Goal: Task Accomplishment & Management: Use online tool/utility

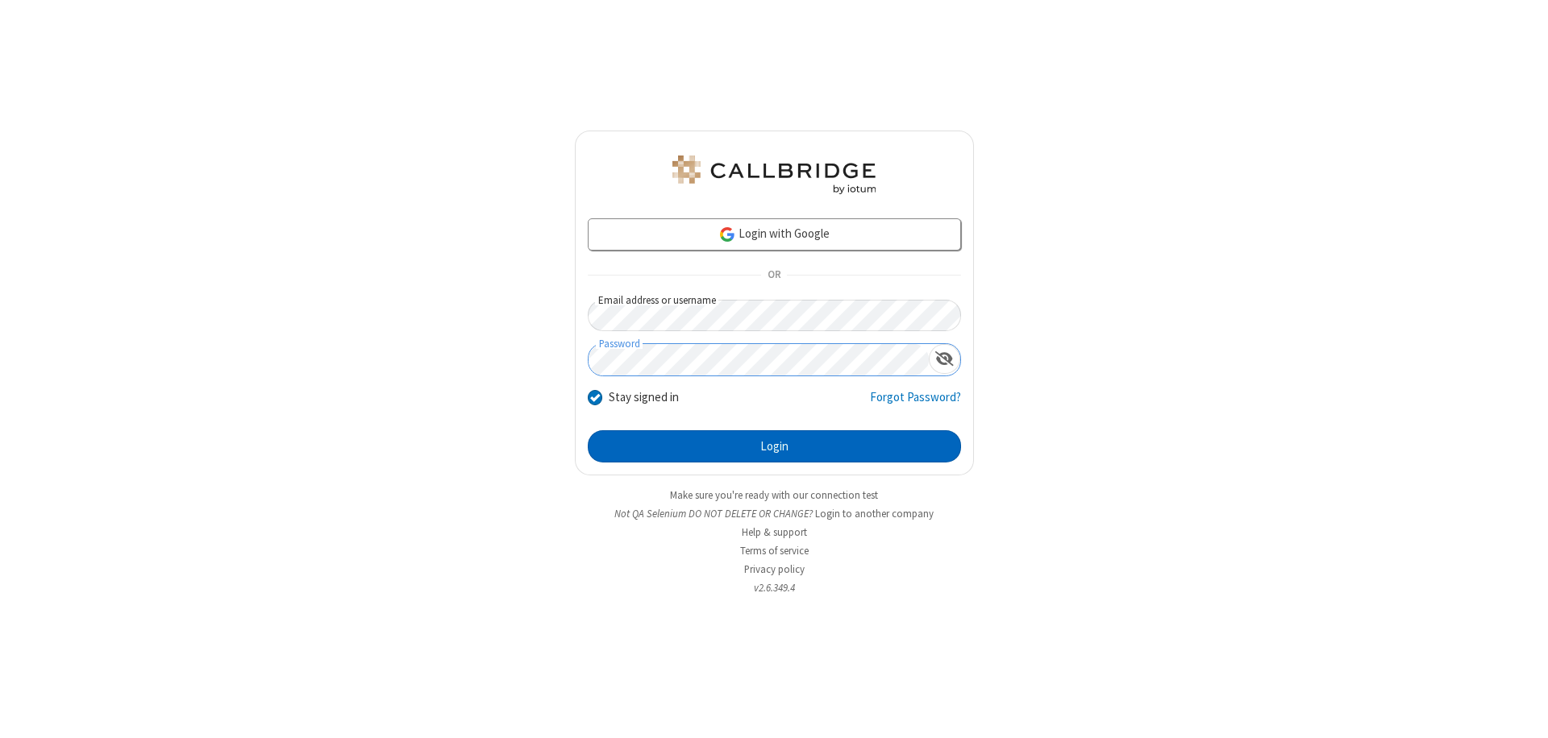
click at [774, 447] on button "Login" at bounding box center [774, 446] width 373 height 32
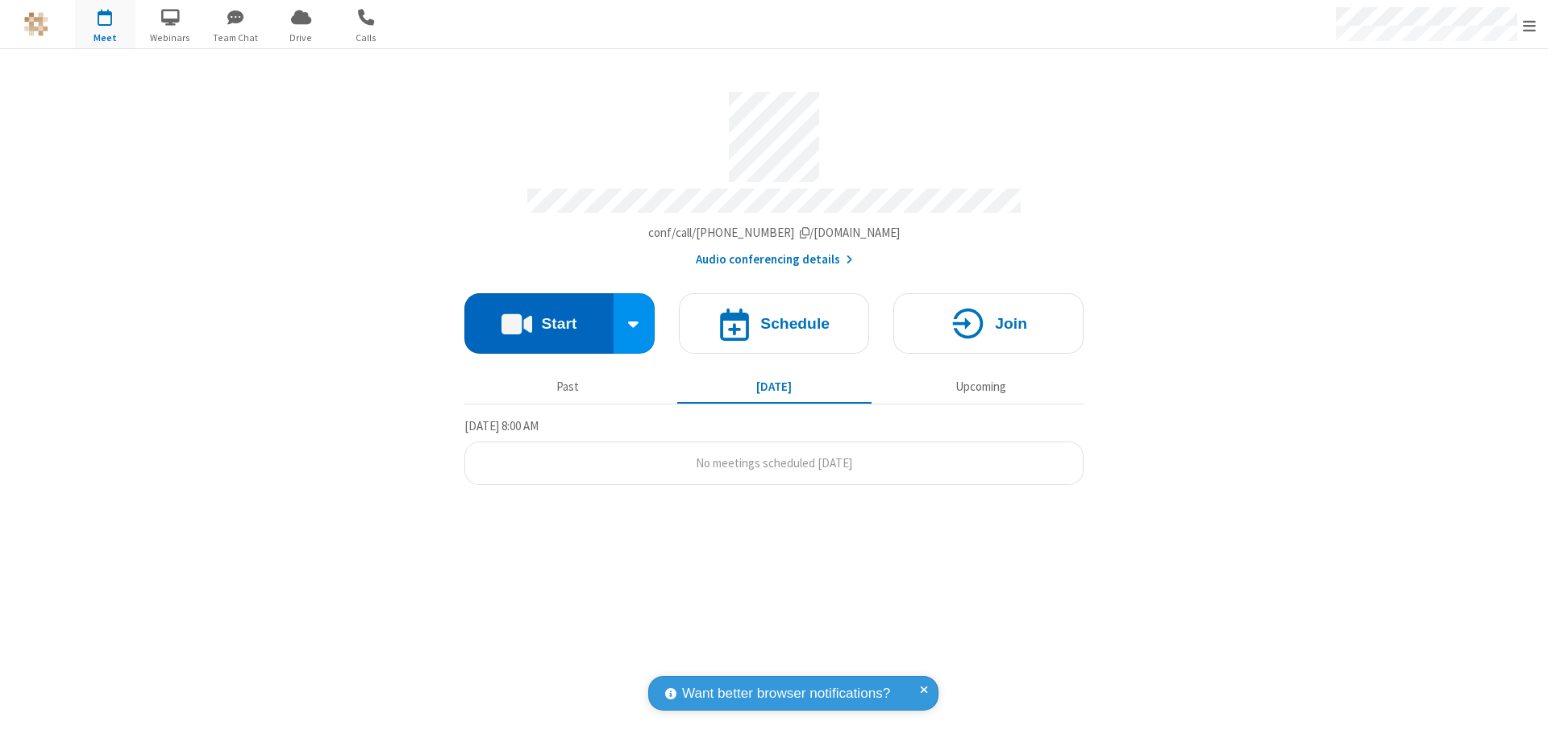
click at [538, 316] on button "Start" at bounding box center [538, 323] width 149 height 60
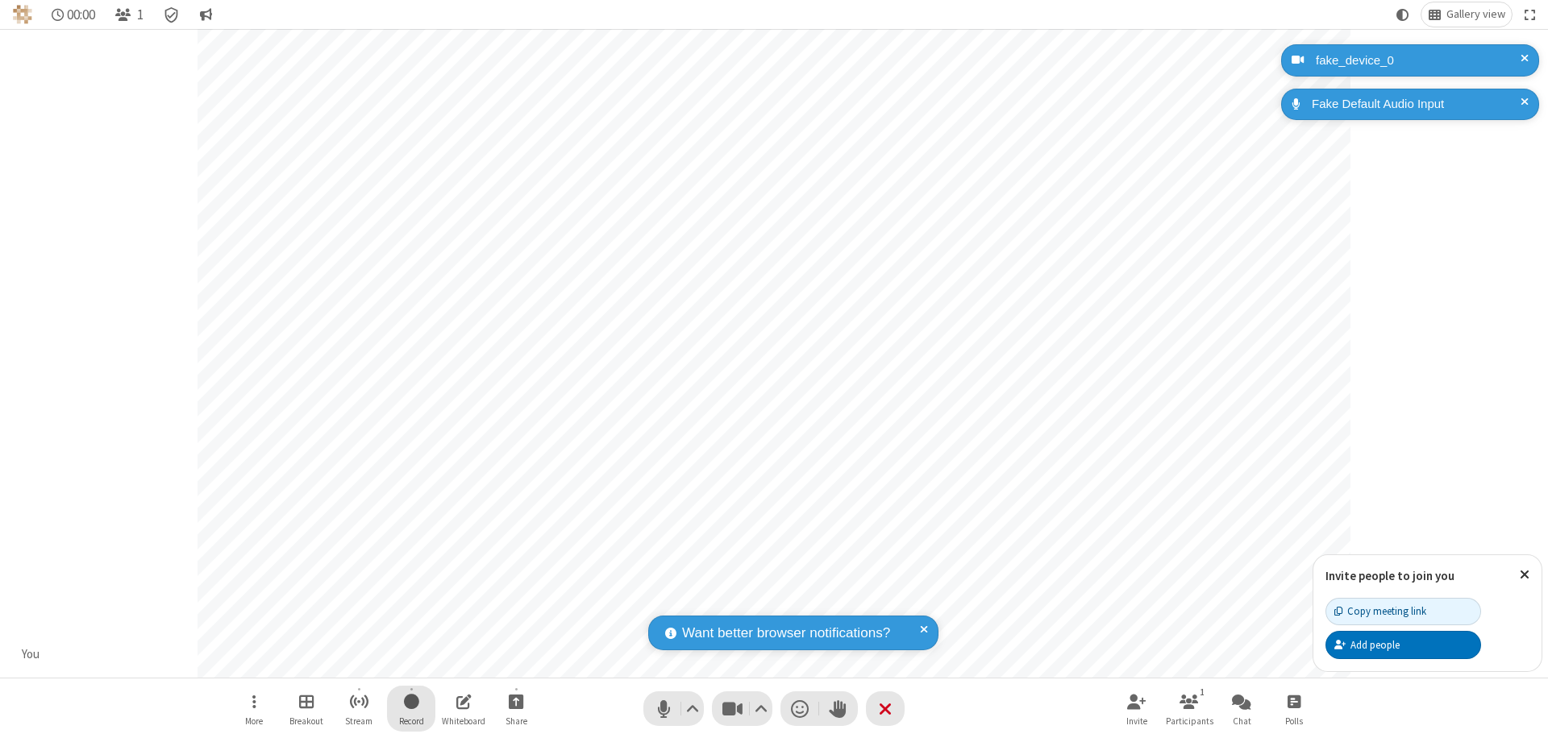
click at [411, 708] on span "Start recording" at bounding box center [411, 702] width 15 height 20
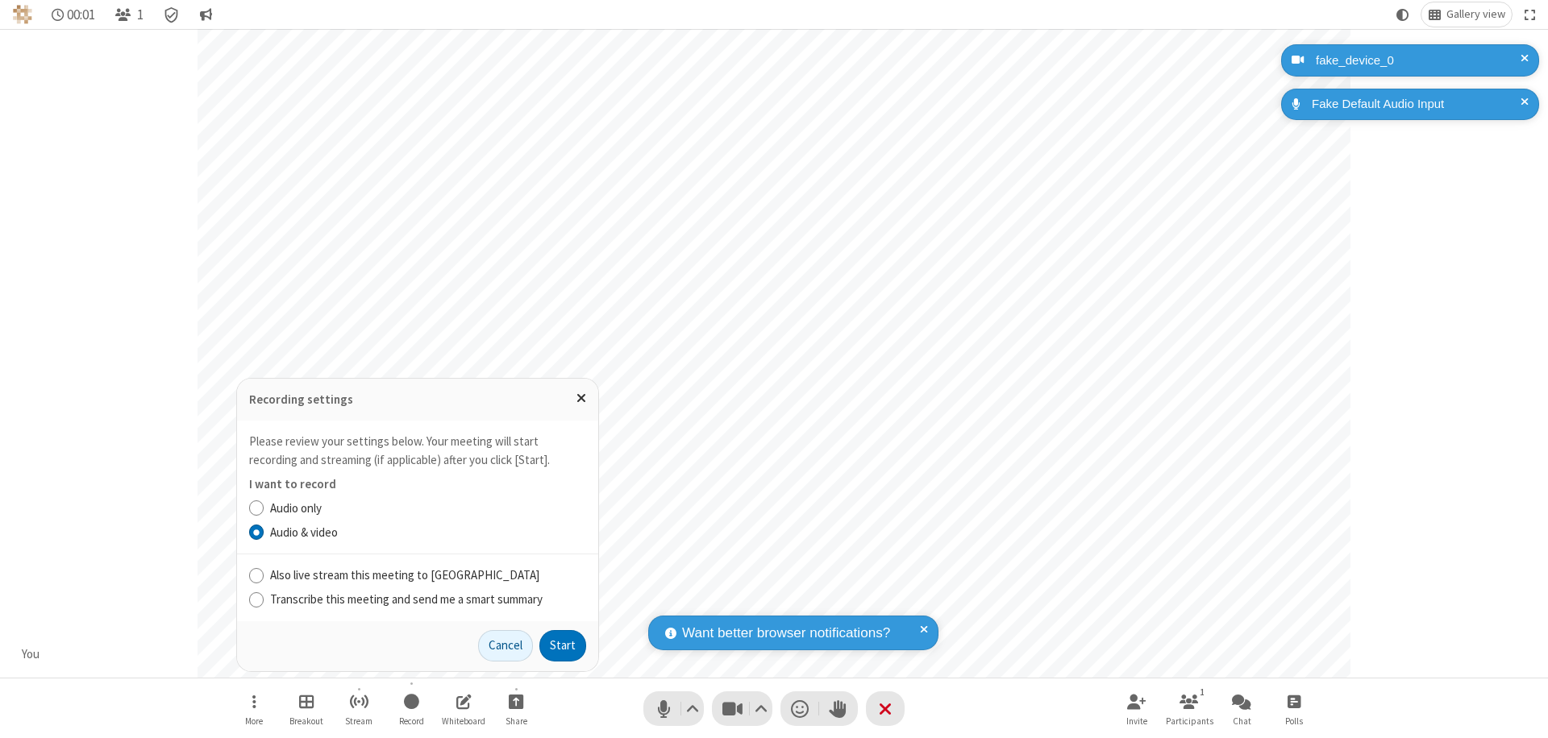
click at [563, 646] on button "Start" at bounding box center [562, 646] width 47 height 32
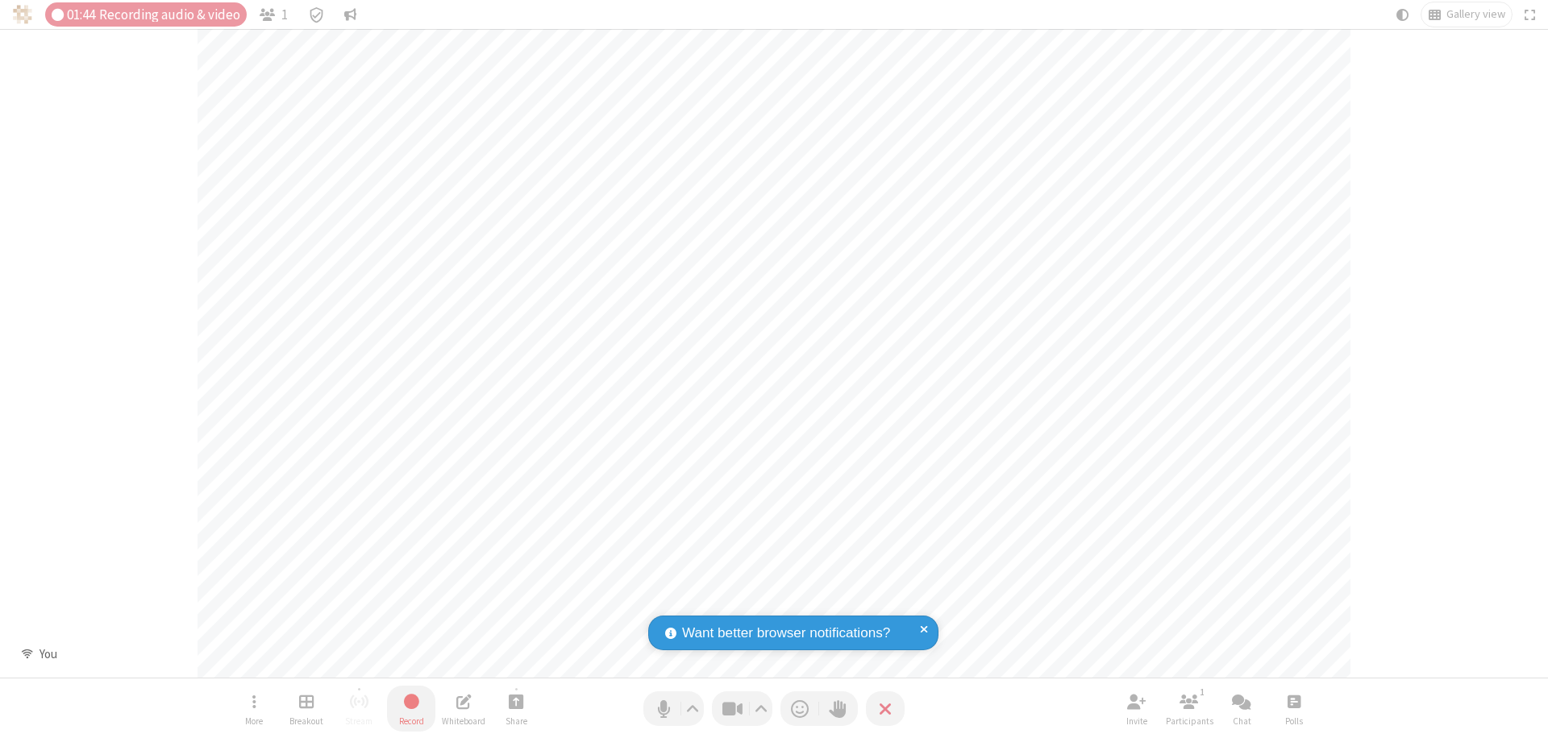
click at [411, 708] on span "Stop recording" at bounding box center [411, 702] width 19 height 20
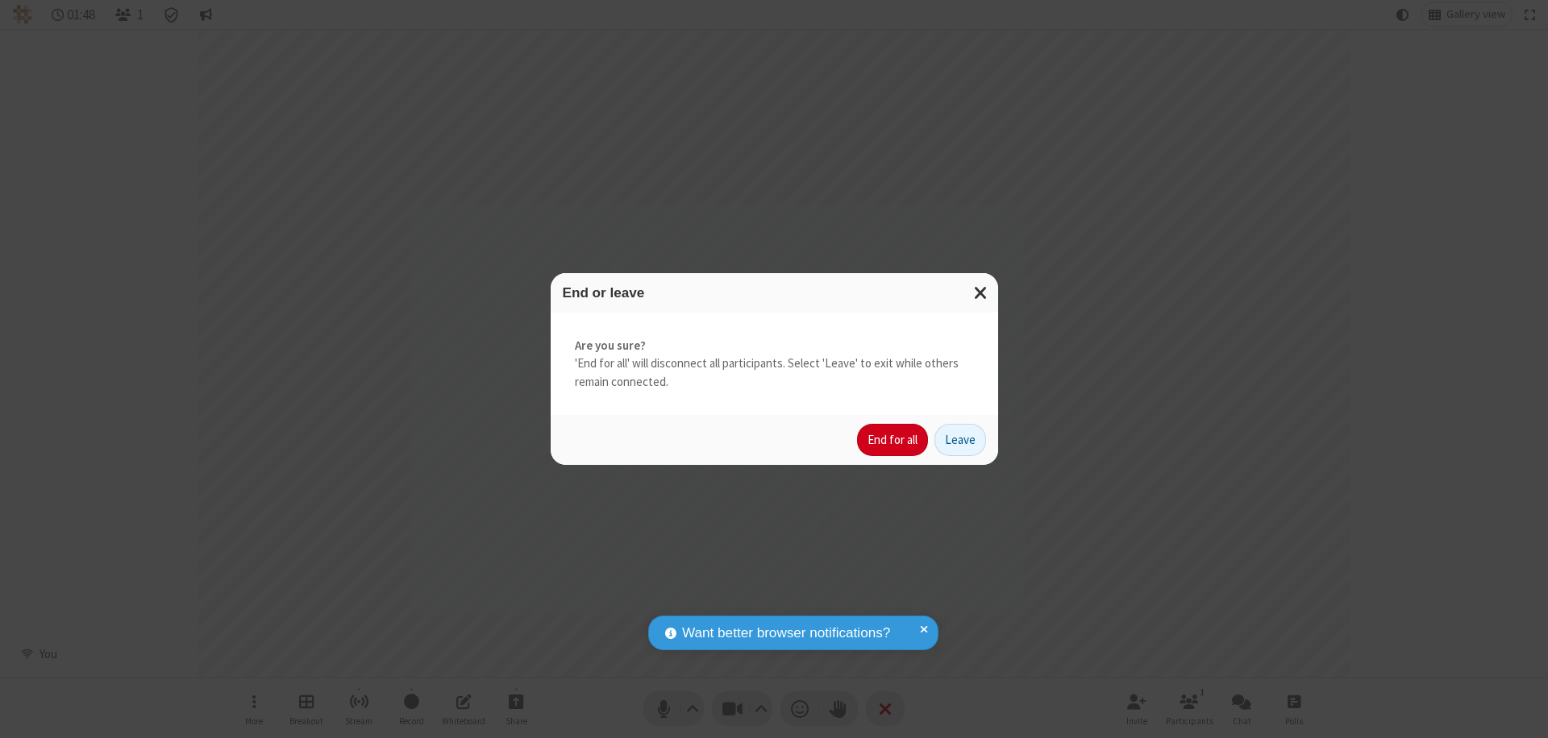
click at [893, 440] on button "End for all" at bounding box center [892, 440] width 71 height 32
